Goal: Check status: Check status

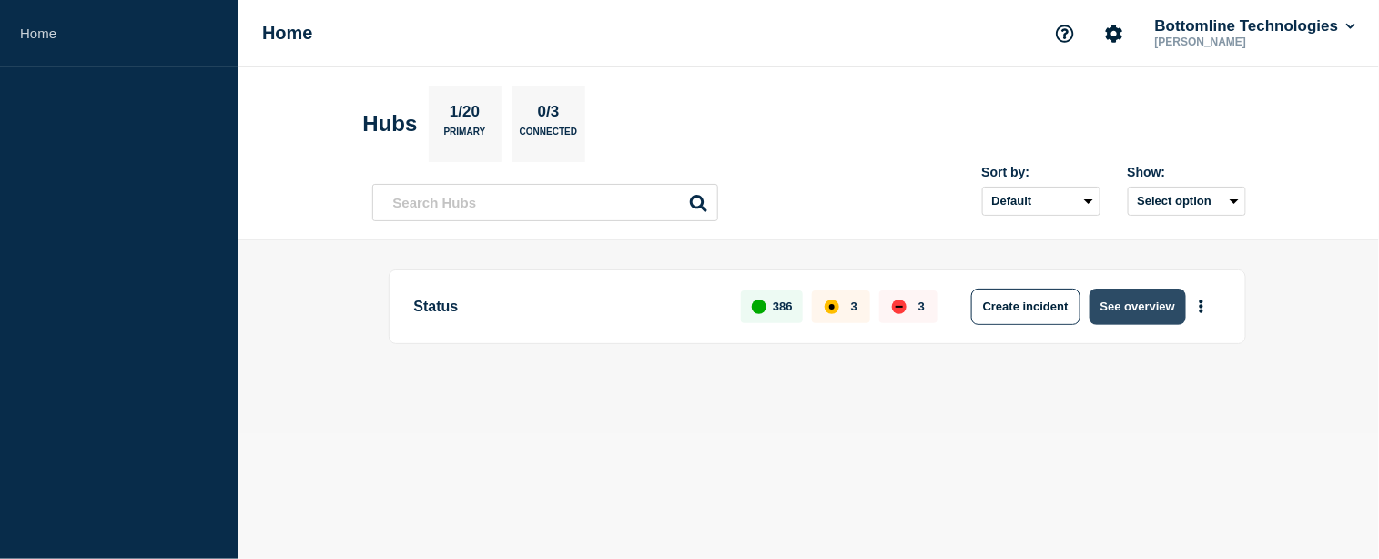
click at [1152, 307] on button "See overview" at bounding box center [1138, 307] width 97 height 36
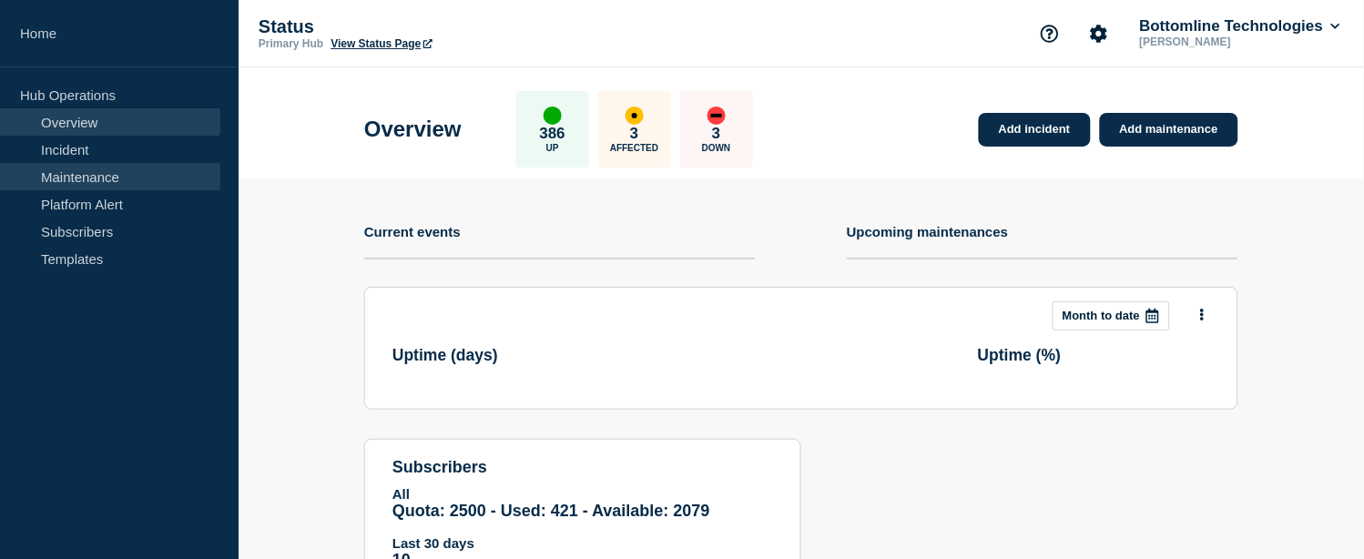
click at [86, 175] on link "Maintenance" at bounding box center [110, 176] width 220 height 27
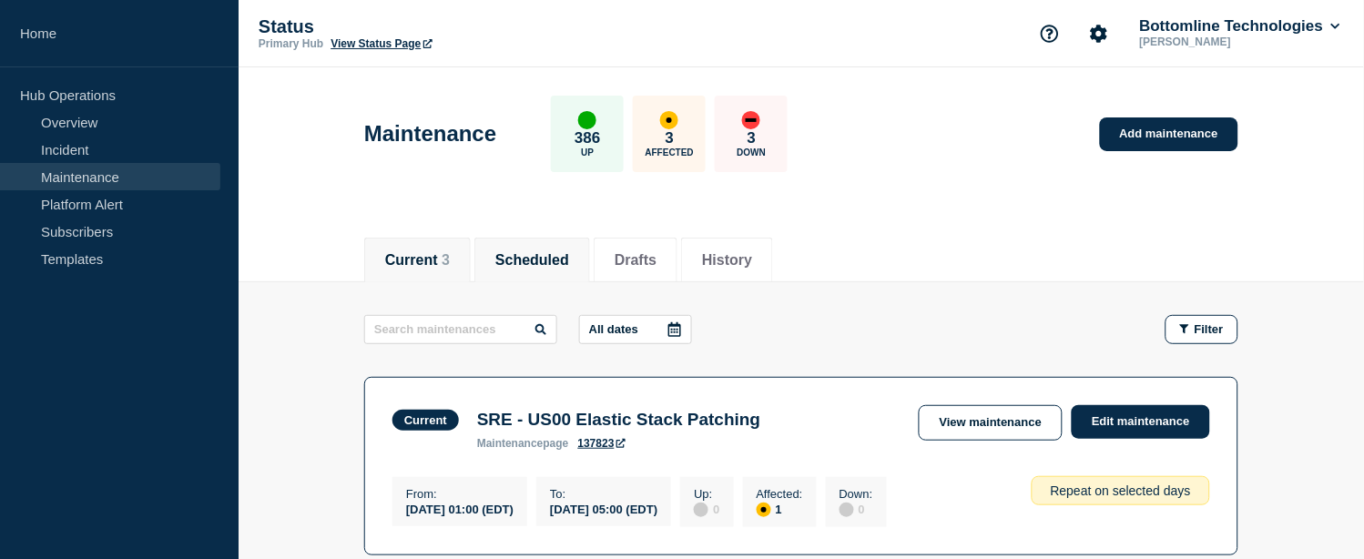
click at [568, 269] on li "Scheduled" at bounding box center [532, 260] width 116 height 45
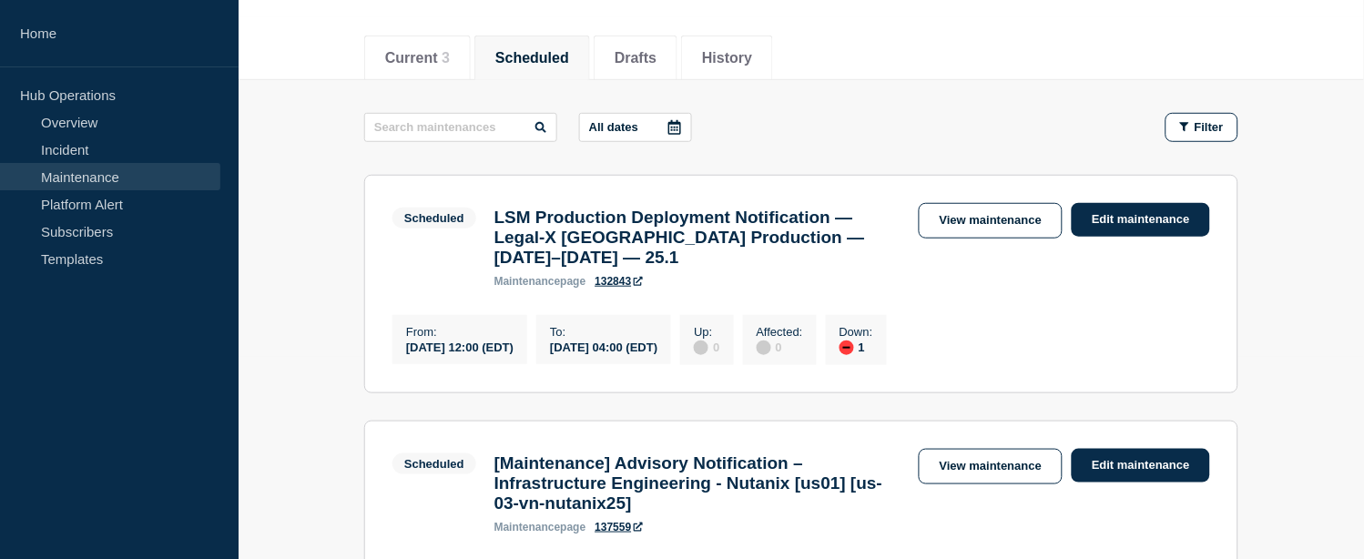
scroll to position [303, 0]
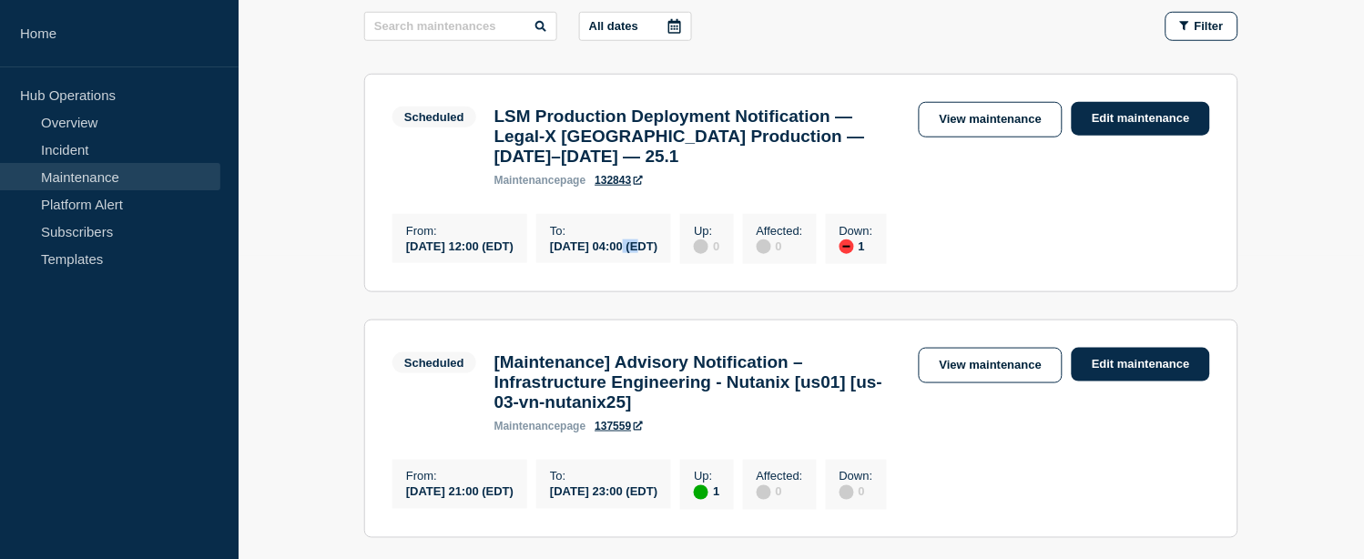
drag, startPoint x: 671, startPoint y: 259, endPoint x: 692, endPoint y: 259, distance: 20.9
click at [657, 253] on div "[DATE] 04:00 (EDT)" at bounding box center [603, 245] width 107 height 15
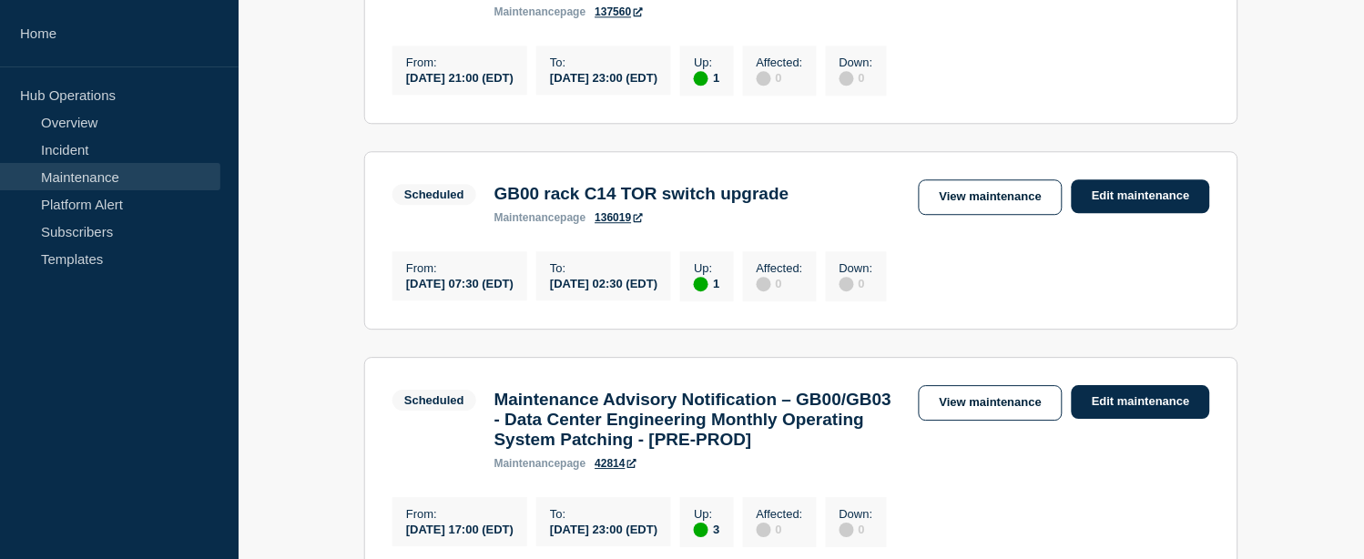
scroll to position [975, 0]
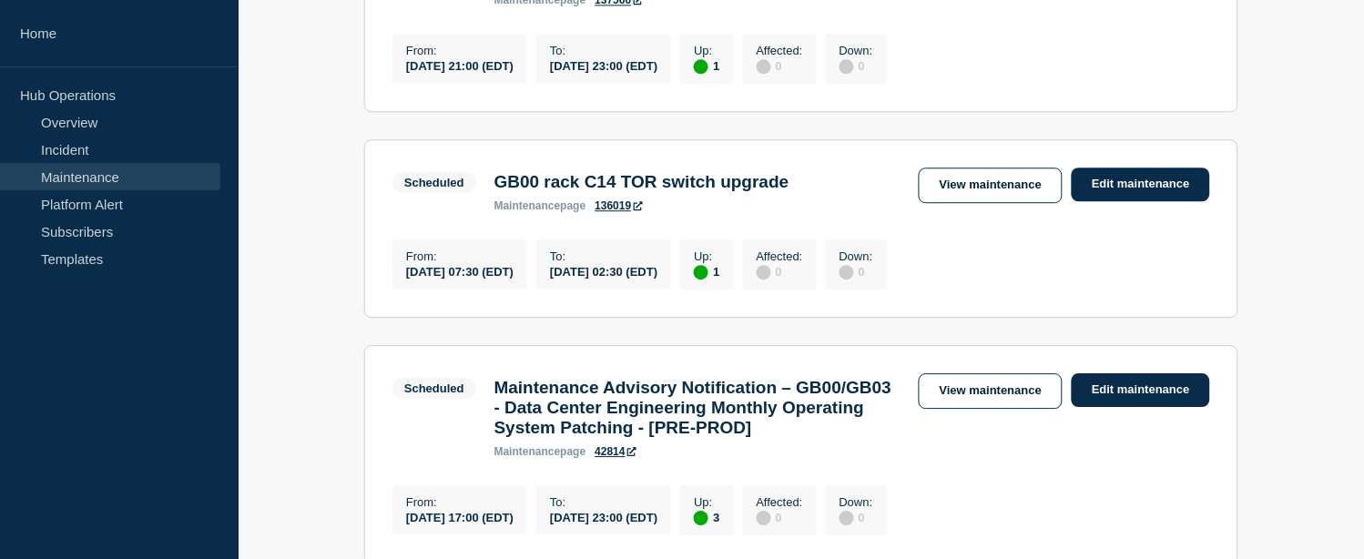
drag, startPoint x: 481, startPoint y: 315, endPoint x: 556, endPoint y: 313, distance: 75.6
click at [513, 279] on div "[DATE] 07:30 (EDT)" at bounding box center [459, 270] width 107 height 15
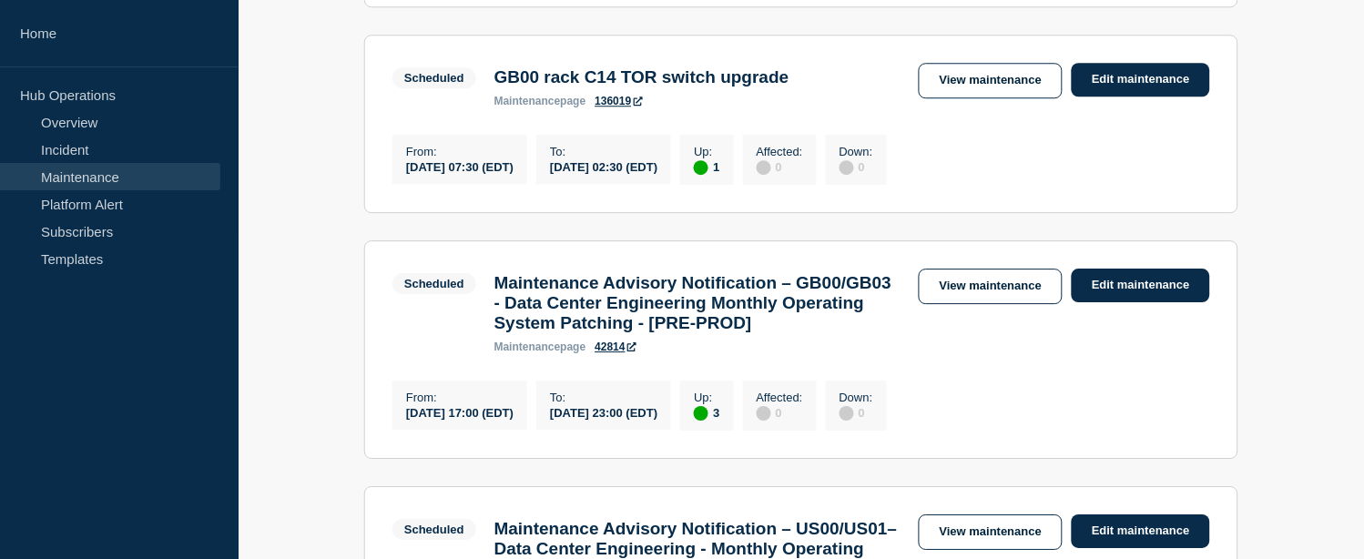
scroll to position [1072, 0]
